Goal: Information Seeking & Learning: Check status

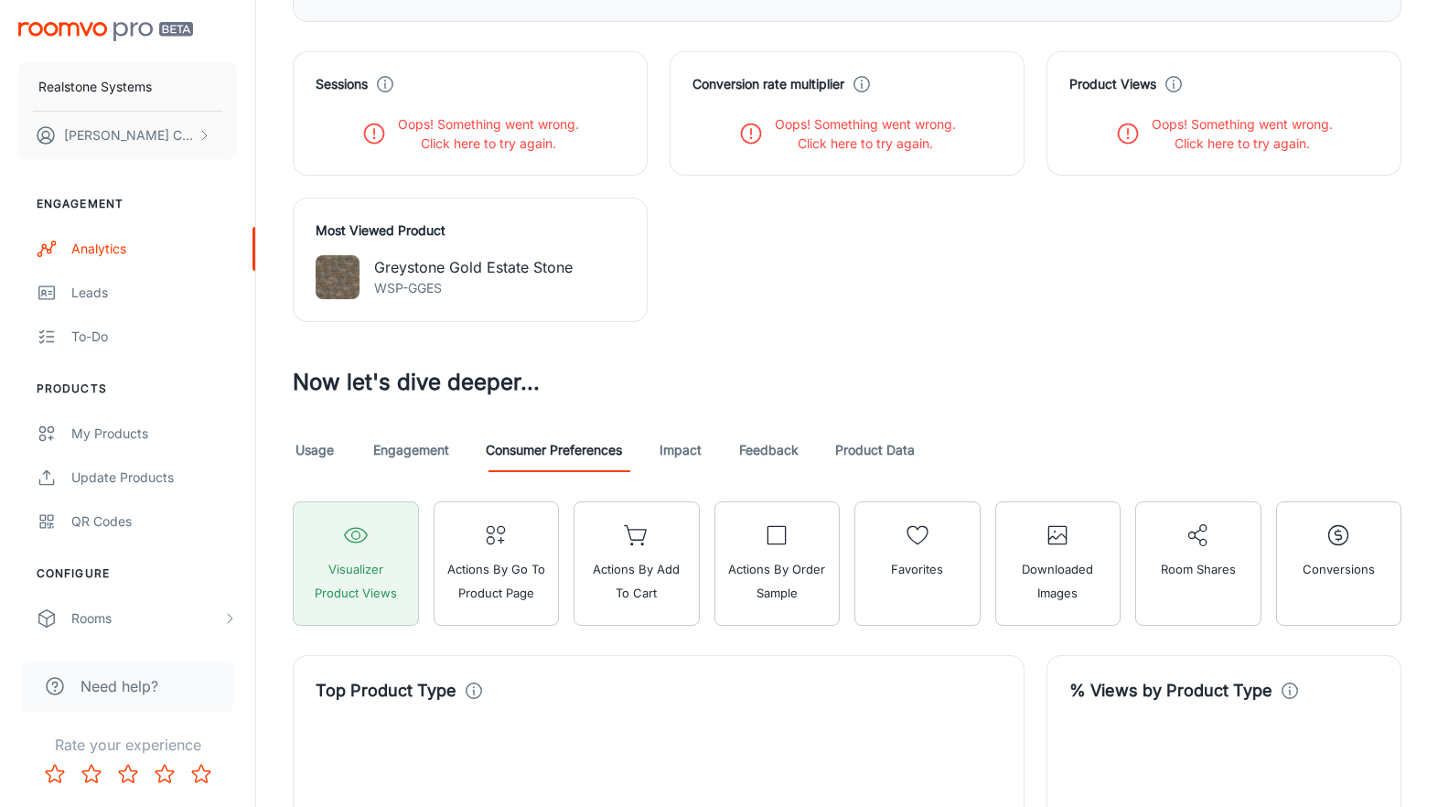
scroll to position [666, 0]
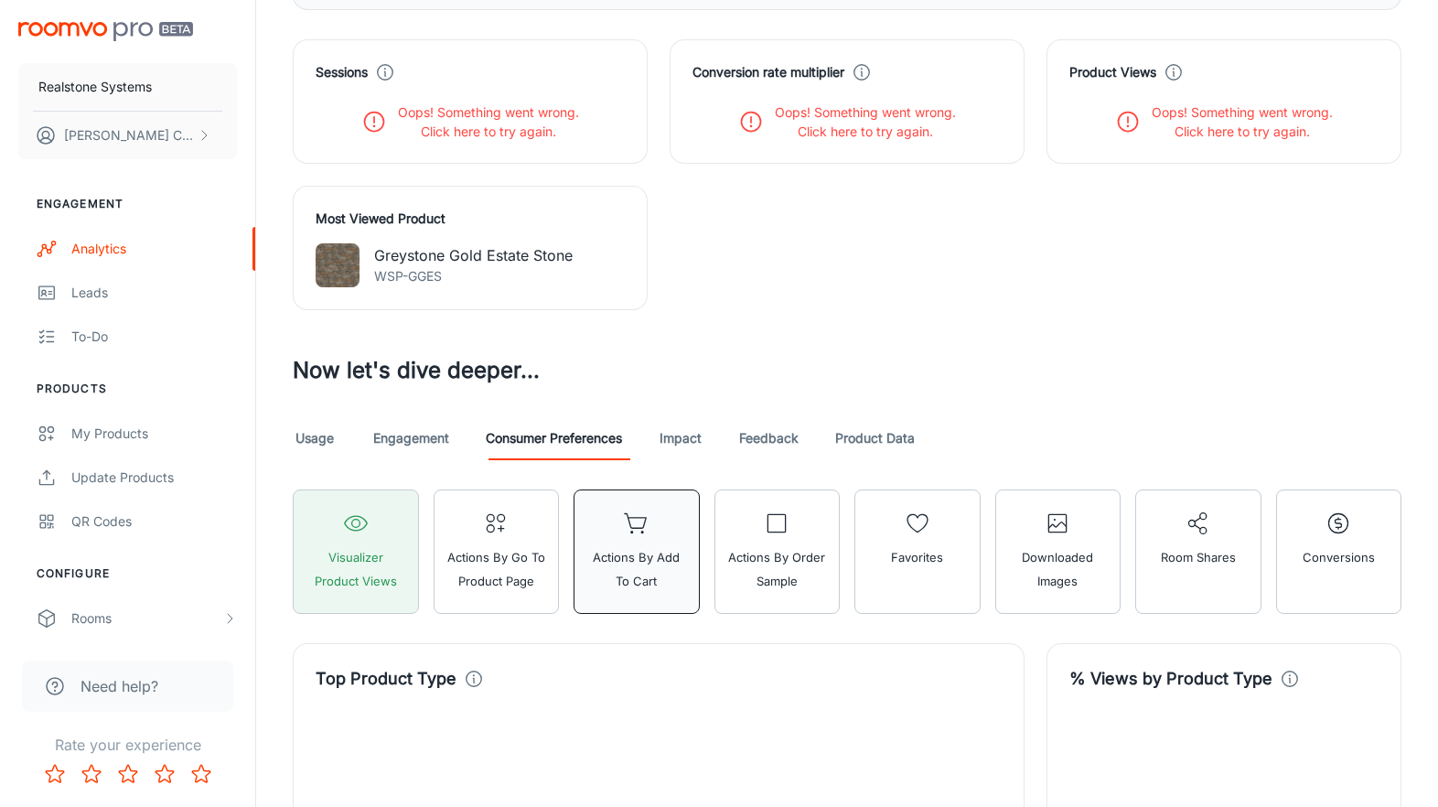
click at [632, 557] on span "Actions by Add to Cart" at bounding box center [636, 569] width 102 height 48
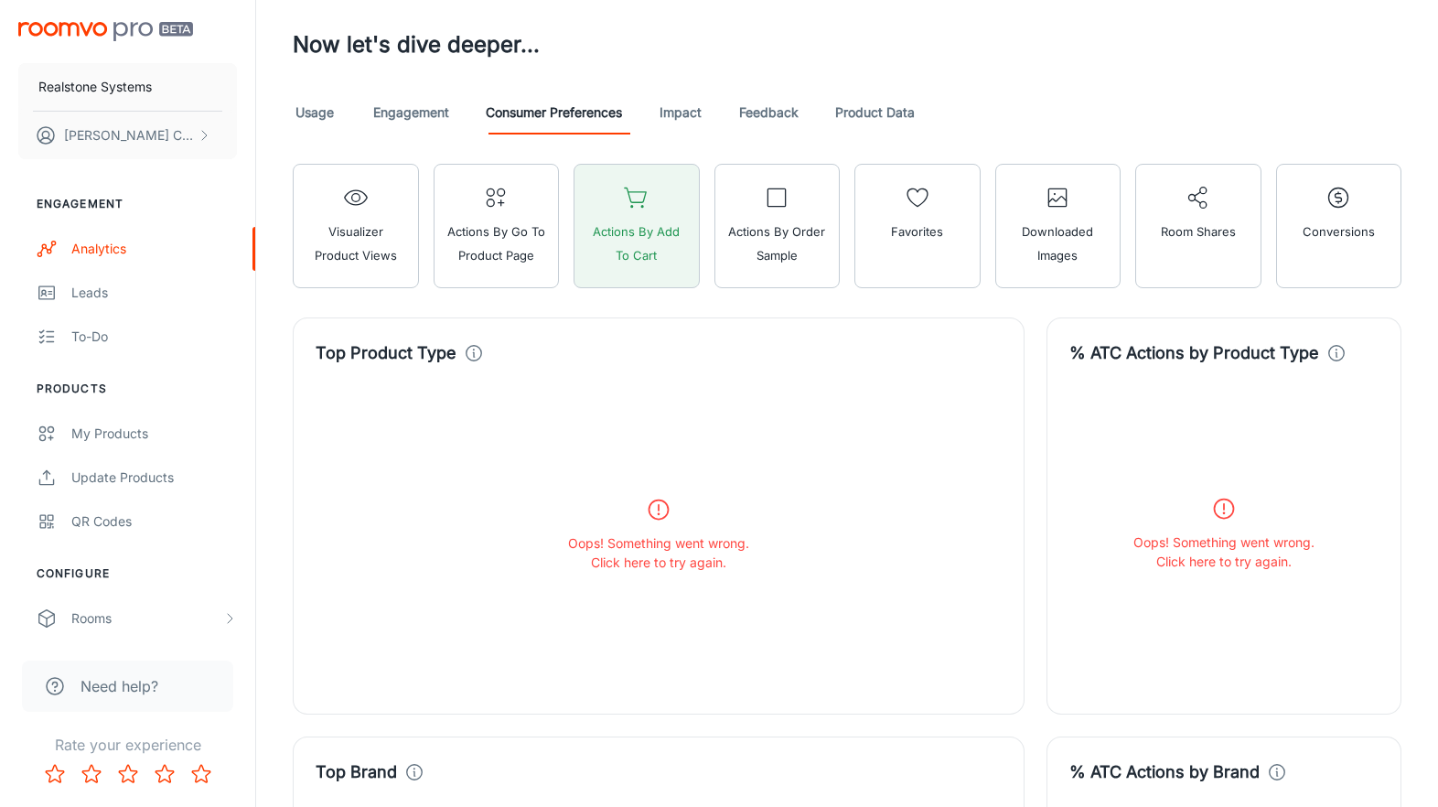
scroll to position [992, 0]
click at [678, 550] on p "Oops! Something went wrong." at bounding box center [658, 541] width 181 height 19
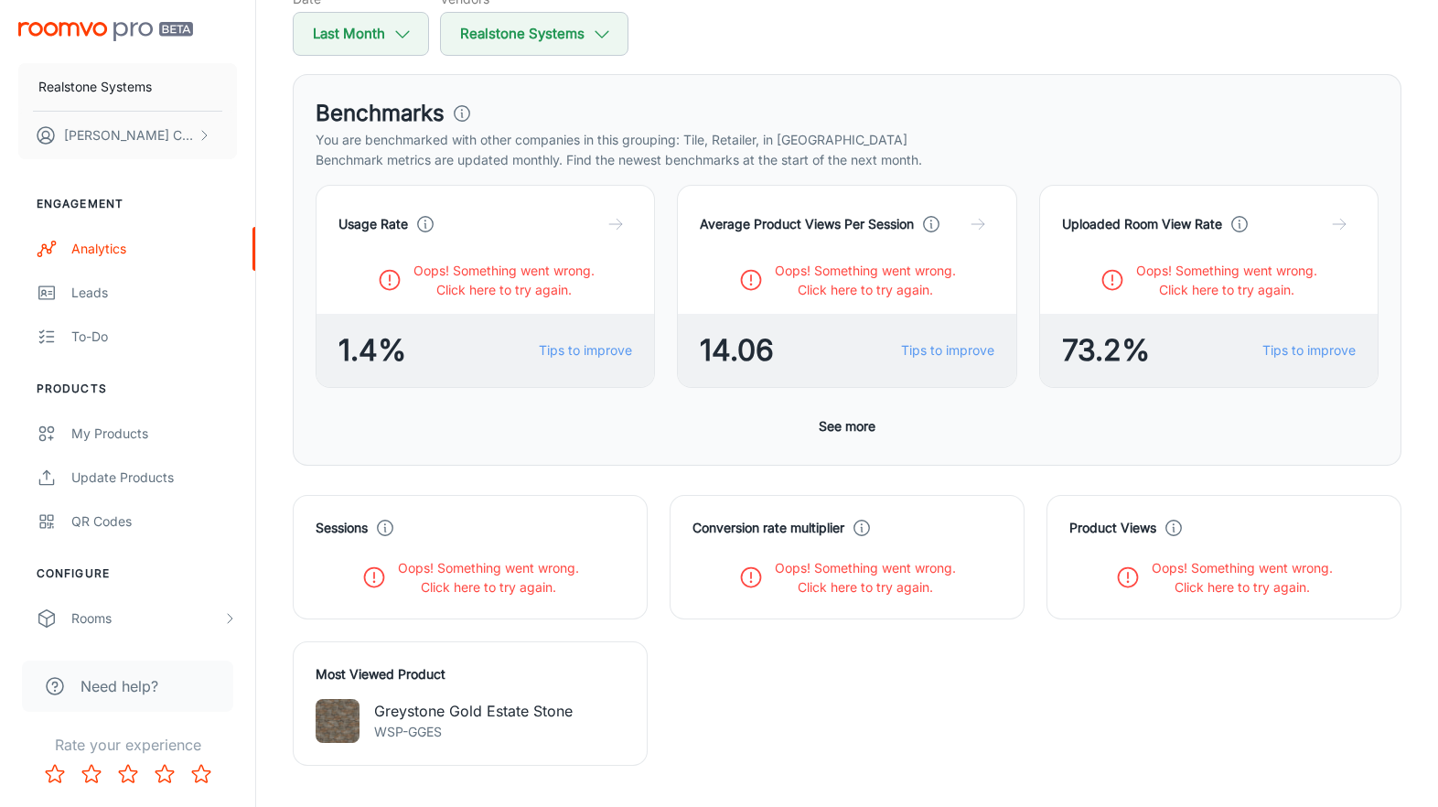
scroll to position [0, 0]
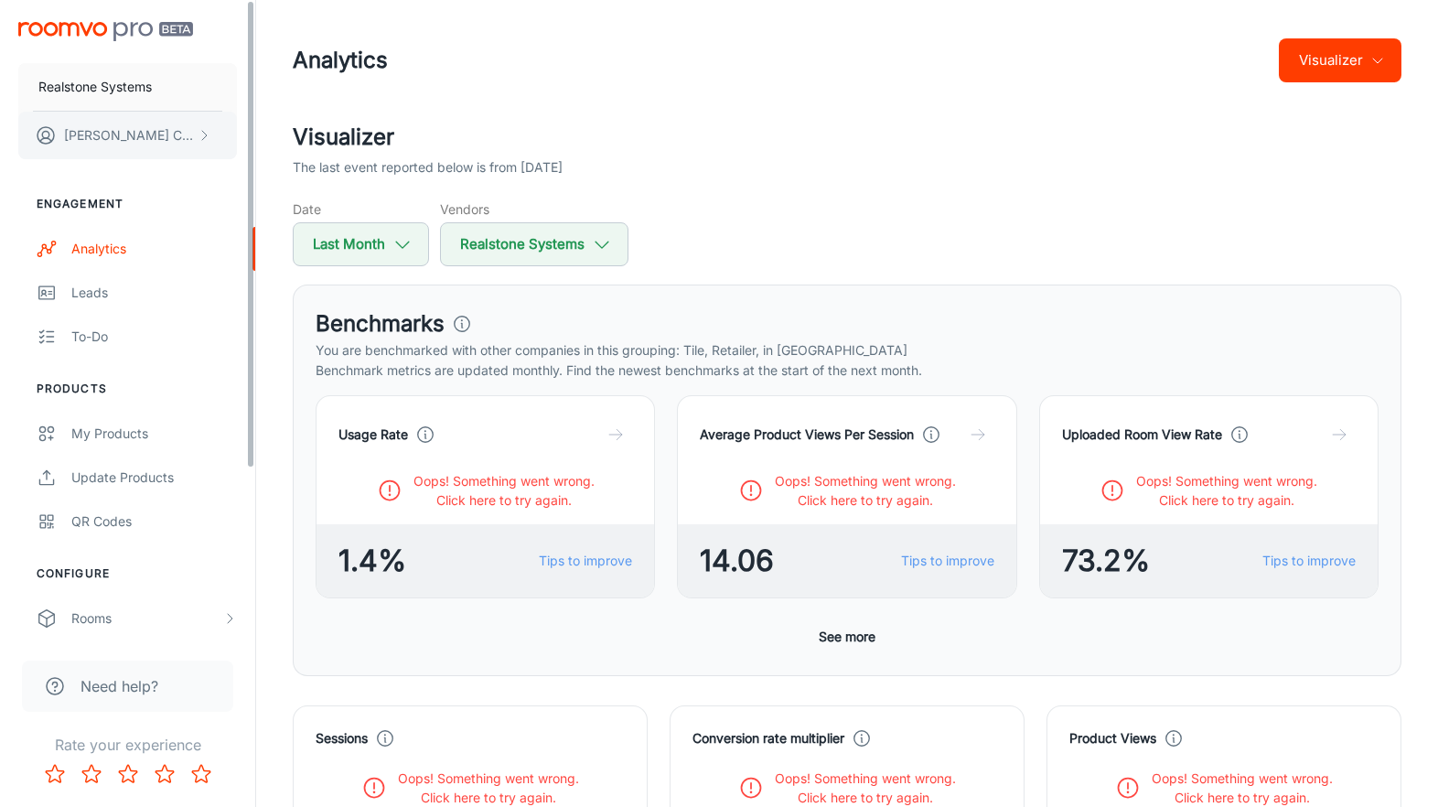
click at [155, 138] on p "Grazyna Cumming" at bounding box center [128, 135] width 129 height 20
click at [169, 130] on div at bounding box center [719, 403] width 1438 height 807
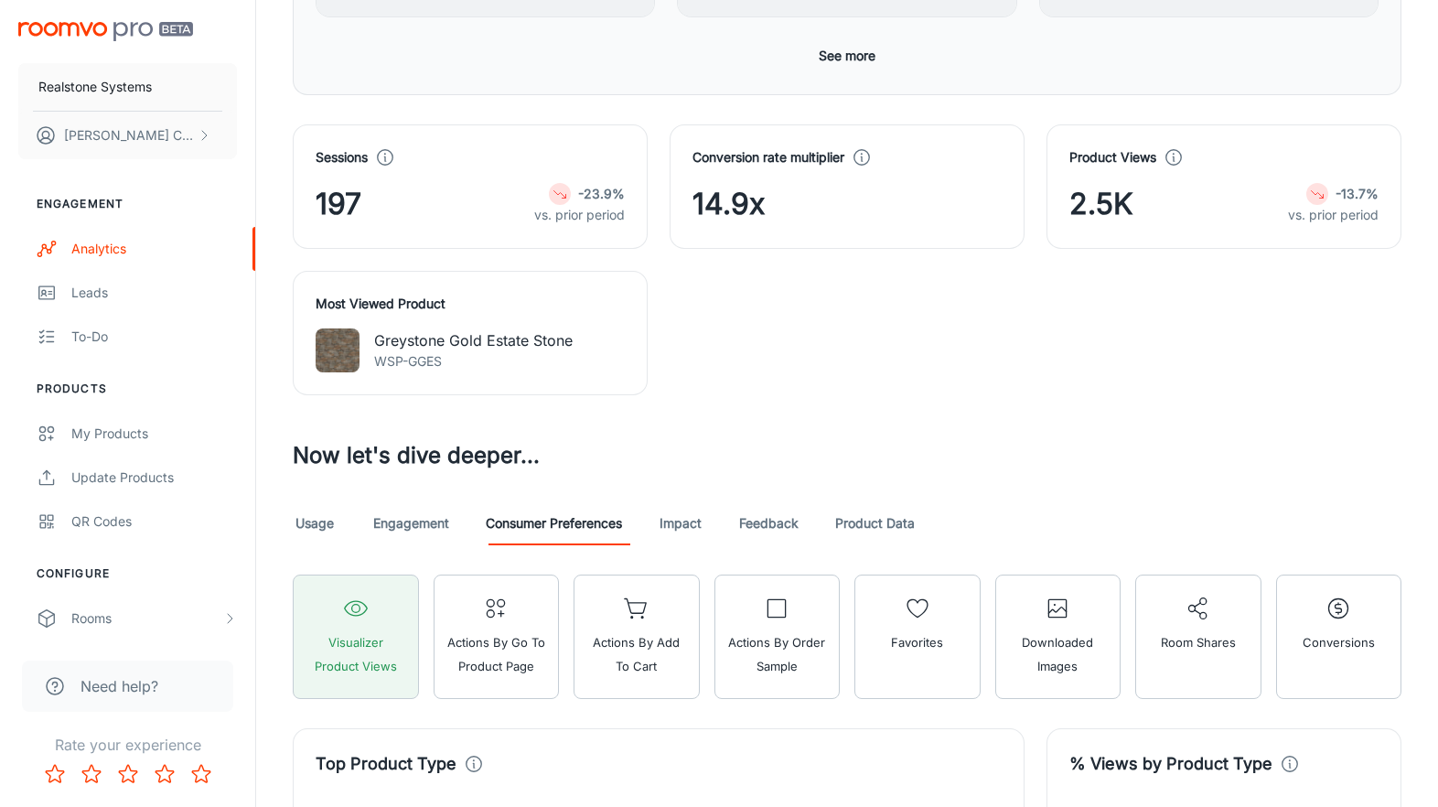
scroll to position [603, 0]
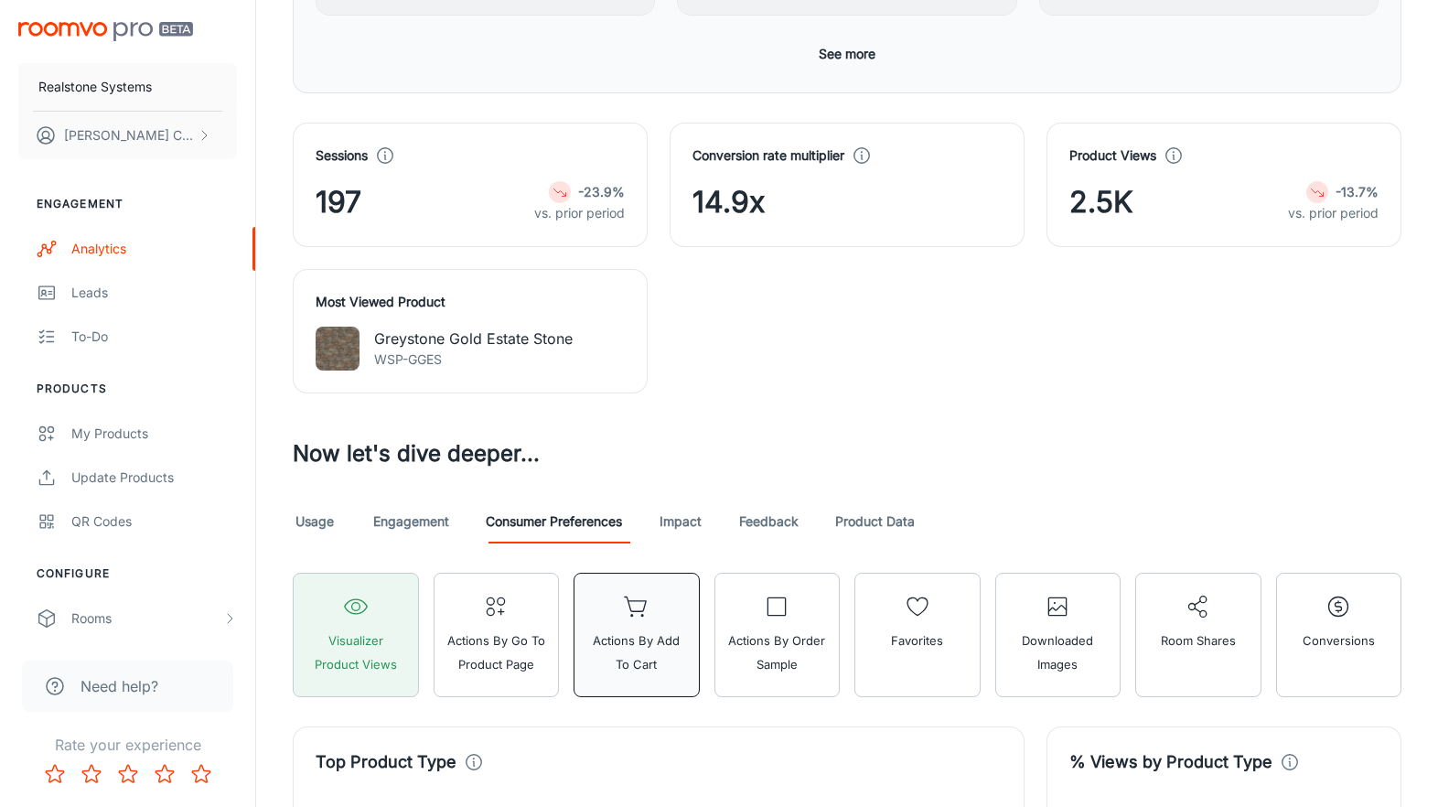
click at [646, 639] on span "Actions by Add to Cart" at bounding box center [636, 652] width 102 height 48
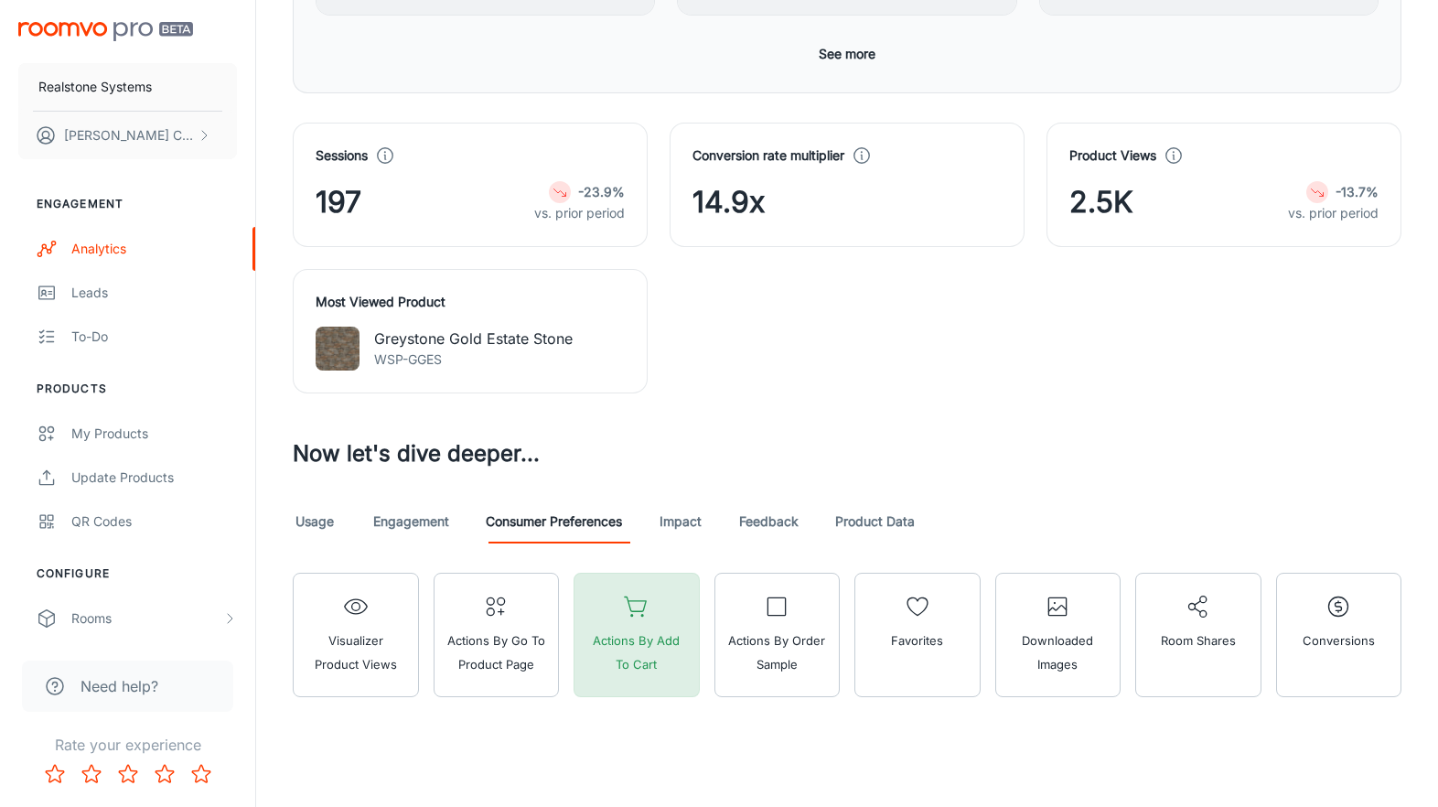
scroll to position [617, 0]
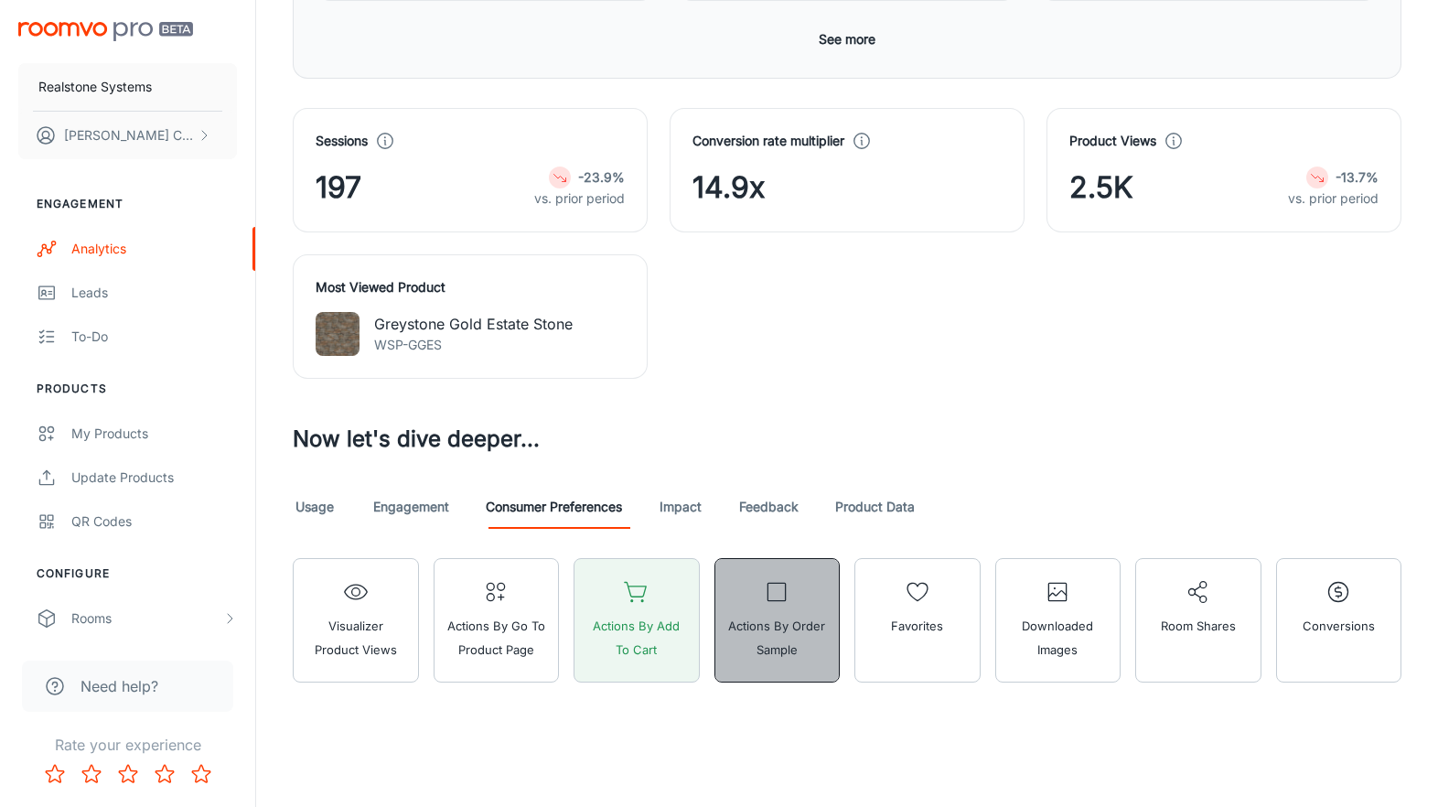
click at [793, 617] on span "Actions by Order Sample" at bounding box center [777, 638] width 102 height 48
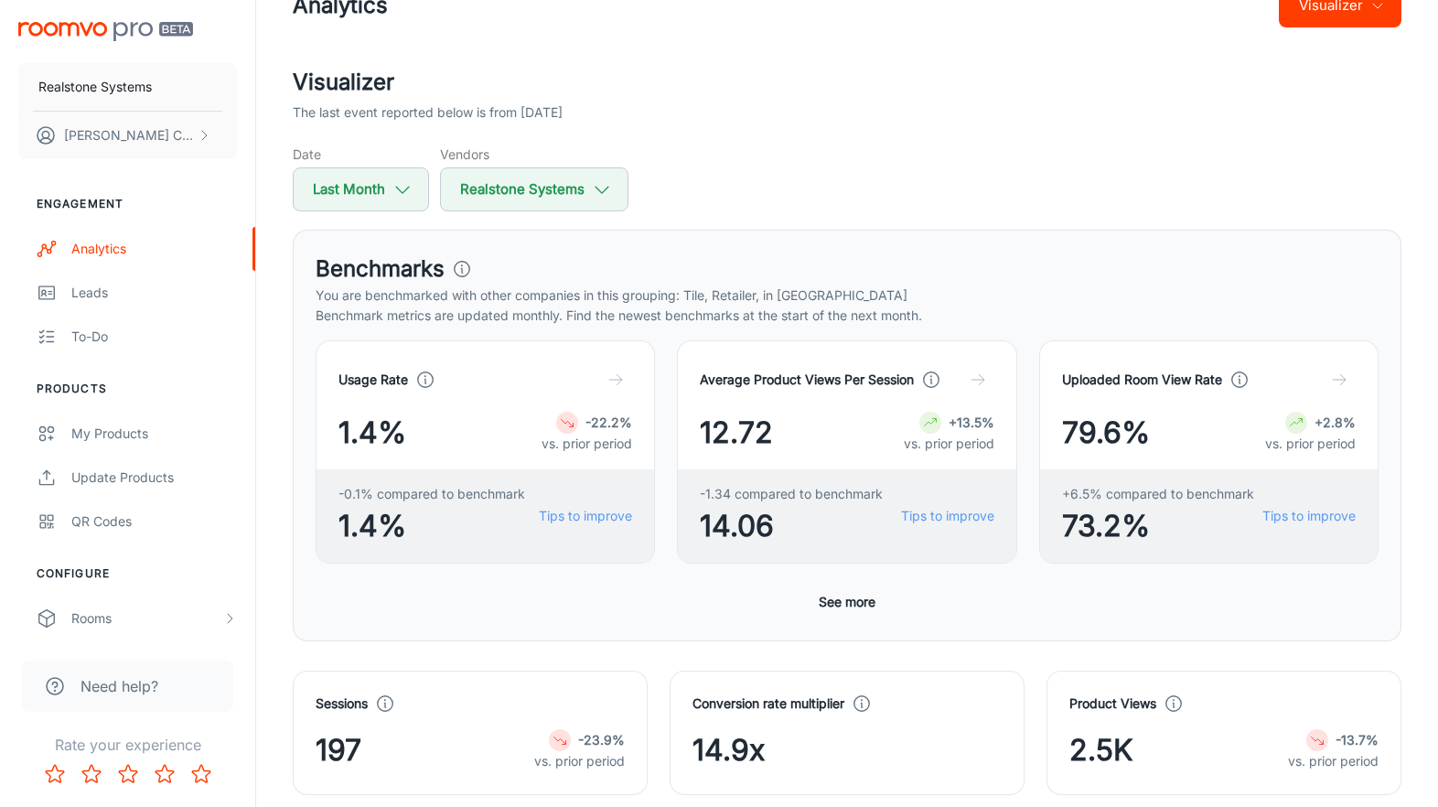
scroll to position [63, 0]
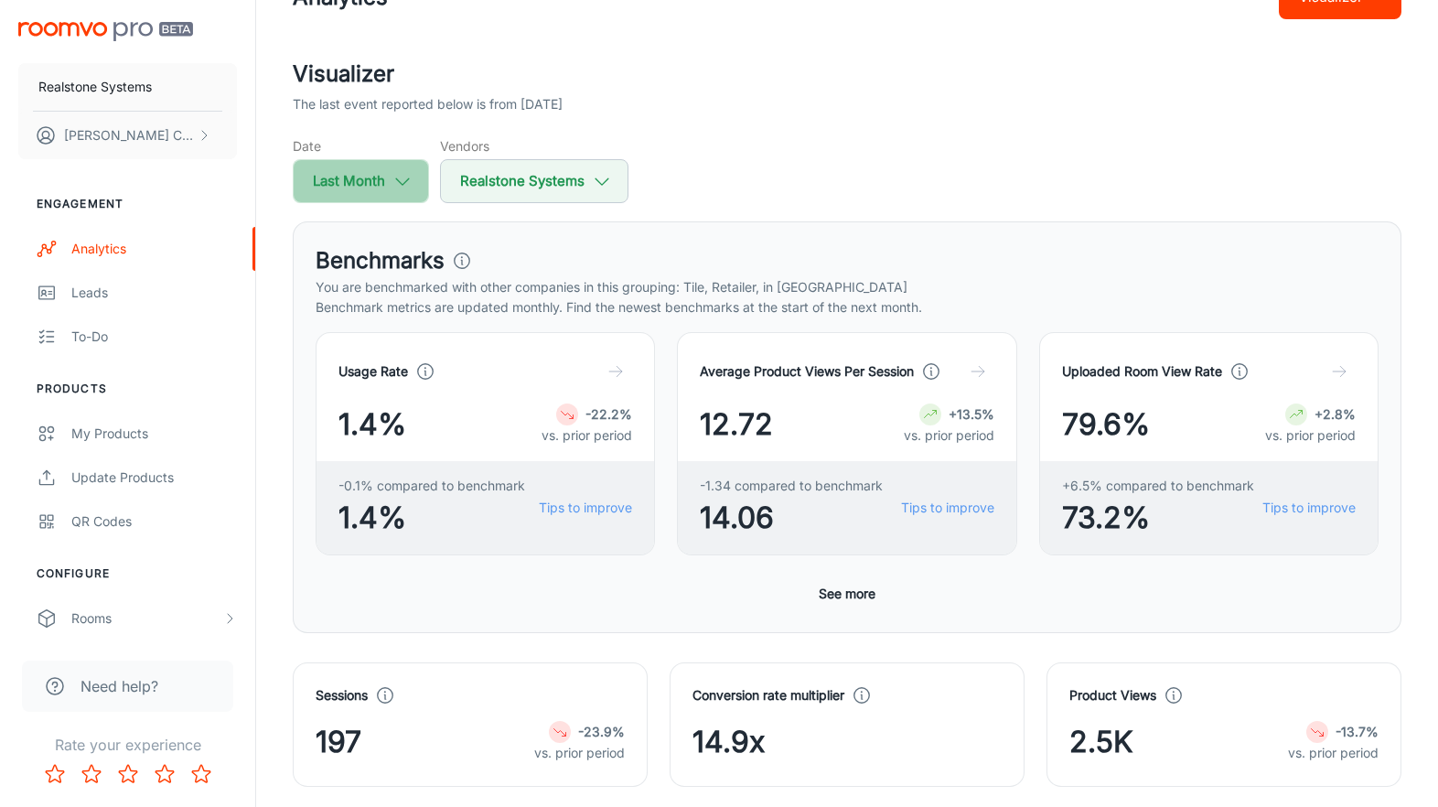
click at [405, 177] on icon "button" at bounding box center [402, 181] width 20 height 20
select select "8"
select select "2025"
select select "8"
select select "2025"
